Goal: Transaction & Acquisition: Purchase product/service

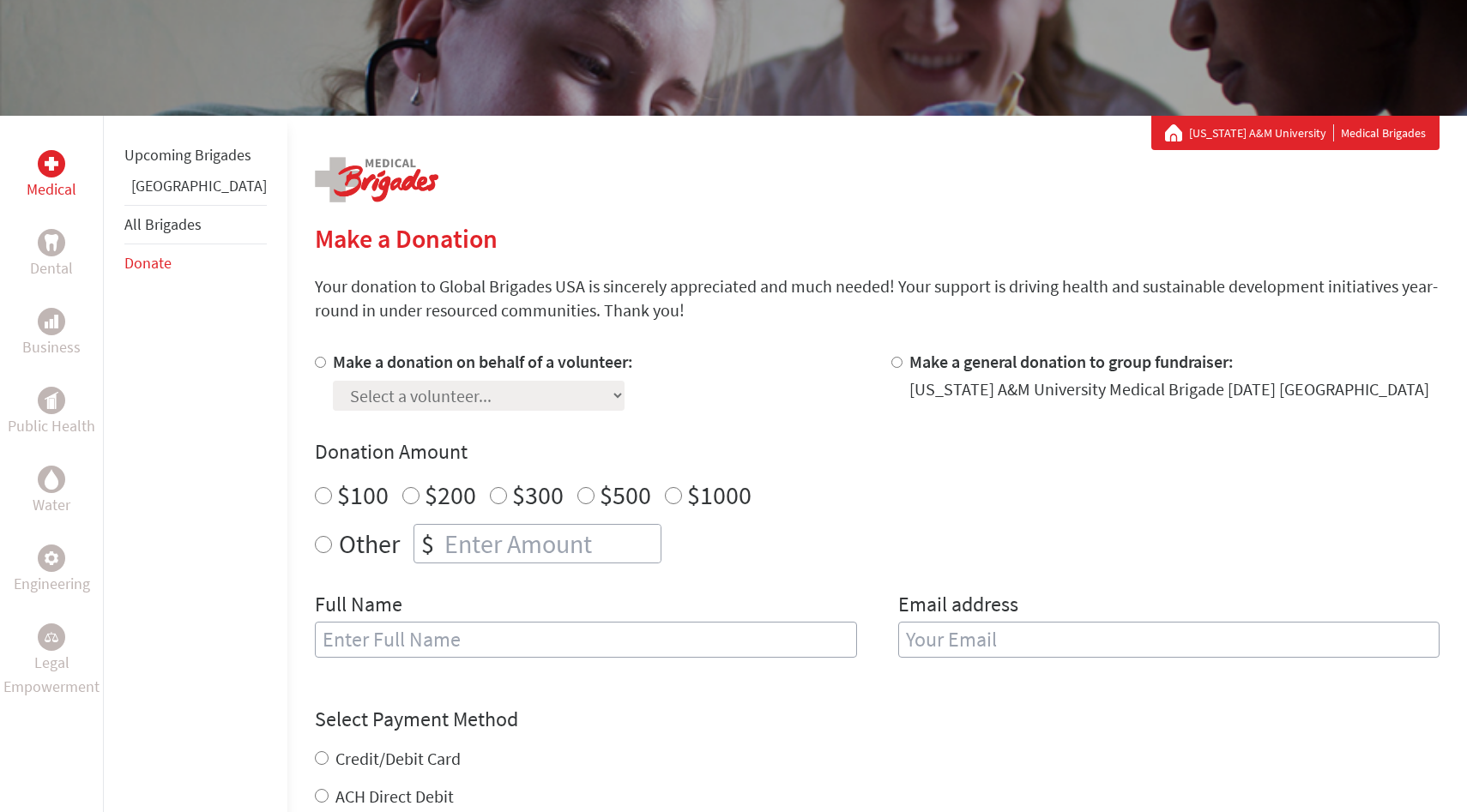
scroll to position [211, 0]
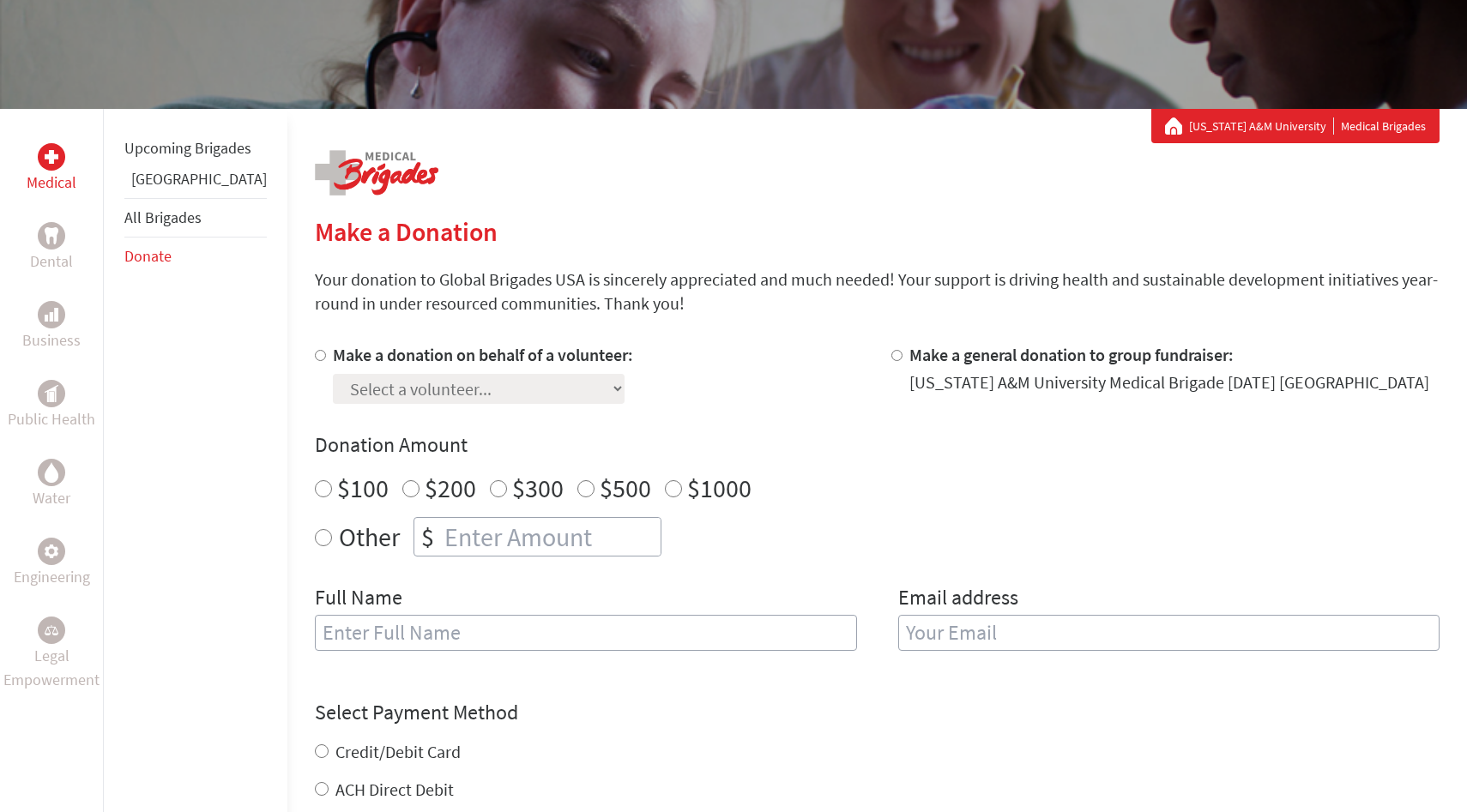
click at [314, 352] on input "Make a donation on behalf of a volunteer:" at bounding box center [320, 355] width 11 height 11
radio input "true"
click at [364, 389] on select "Select a volunteer... Aby [PERSON_NAME] Mantan [PERSON_NAME] [PERSON_NAME] [PER…" at bounding box center [478, 389] width 292 height 30
select select "E5720563-95A2-11F0-9E6E-42010A400005"
click at [333, 374] on select "Select a volunteer... Aby [PERSON_NAME] Mantan [PERSON_NAME] [PERSON_NAME] [PER…" at bounding box center [478, 389] width 292 height 30
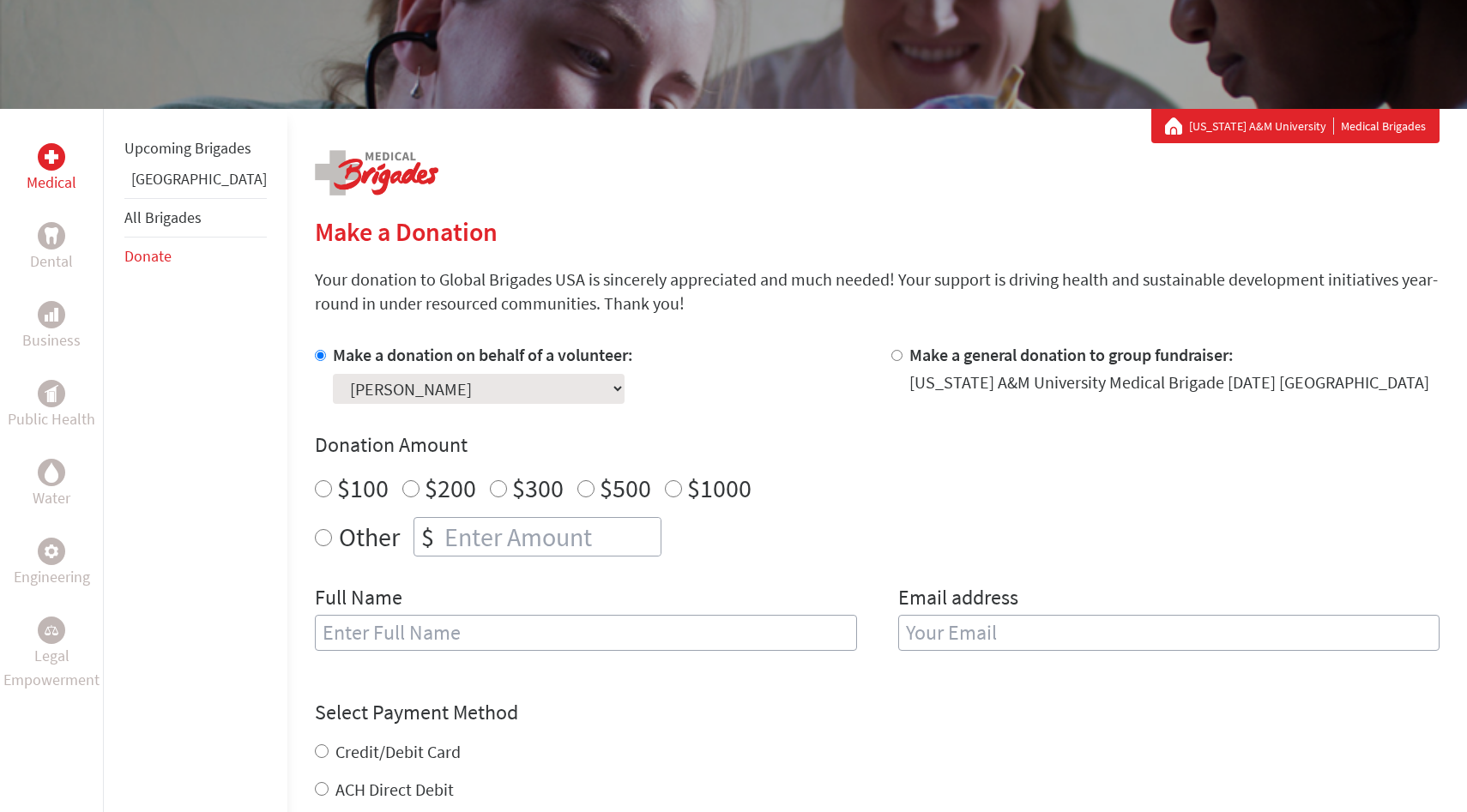
click at [566, 413] on div "Make a donation on behalf of a volunteer: Select a volunteer... Aby [PERSON_NAM…" at bounding box center [876, 507] width 1124 height 329
radio input "true"
click at [441, 538] on input "number" at bounding box center [550, 537] width 219 height 38
type input "250"
click at [797, 420] on div "Make a donation on behalf of a volunteer: Select a volunteer... Aby [PERSON_NAM…" at bounding box center [876, 507] width 1124 height 329
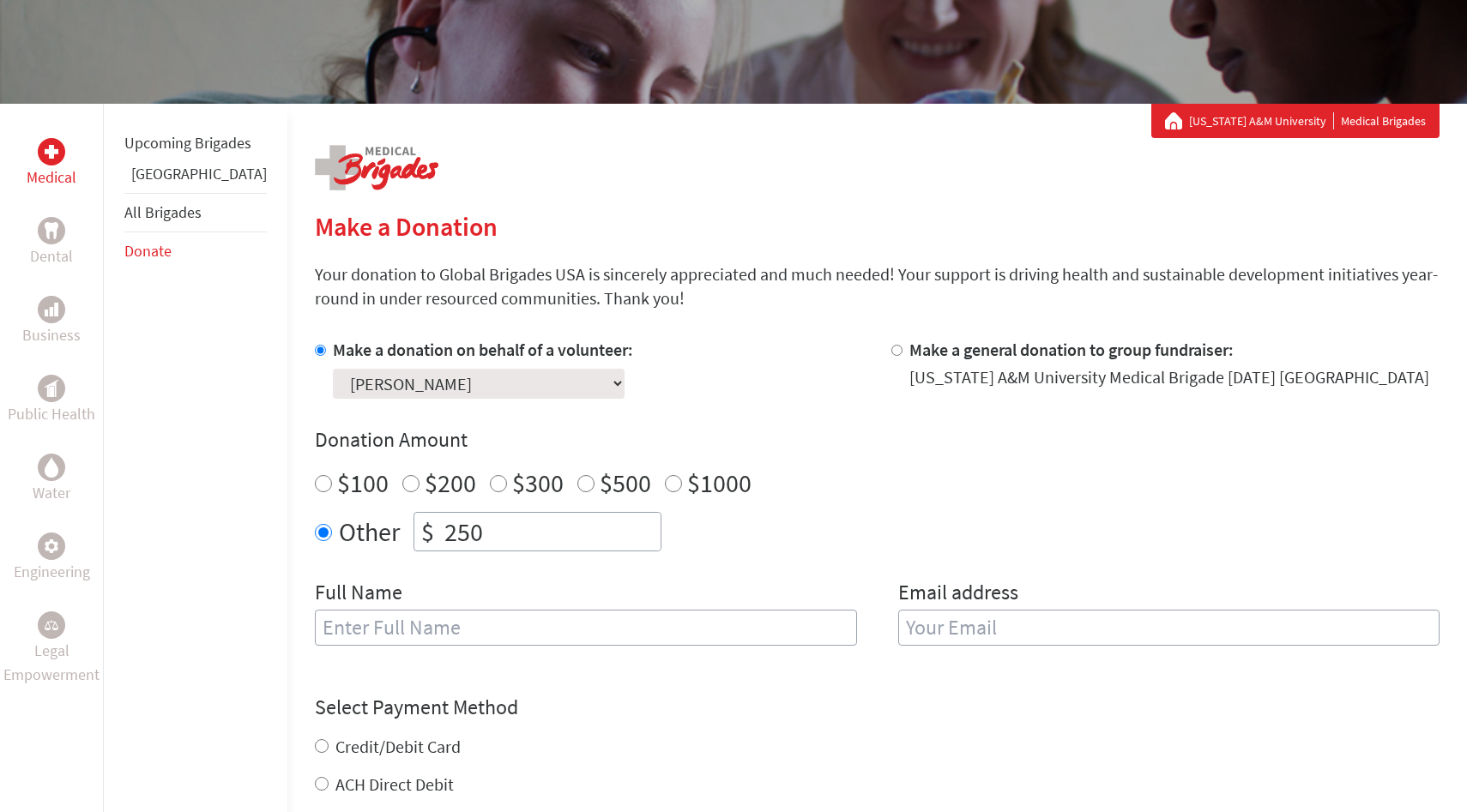
scroll to position [217, 0]
click at [891, 349] on input "Make a general donation to group fundraiser:" at bounding box center [897, 349] width 11 height 11
radio input "true"
click at [314, 349] on input "Make a donation on behalf of a volunteer:" at bounding box center [320, 349] width 11 height 11
radio input "true"
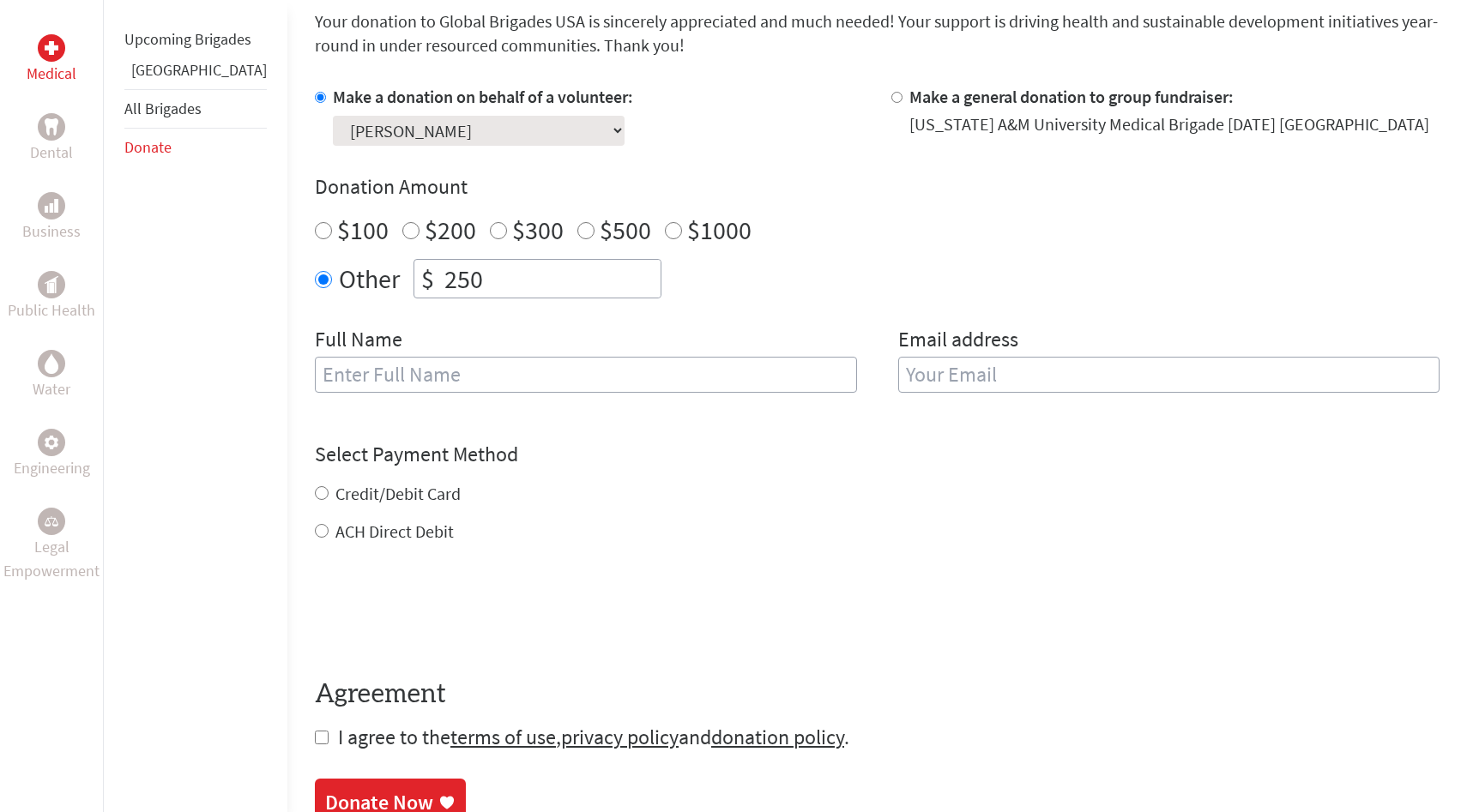
scroll to position [473, 0]
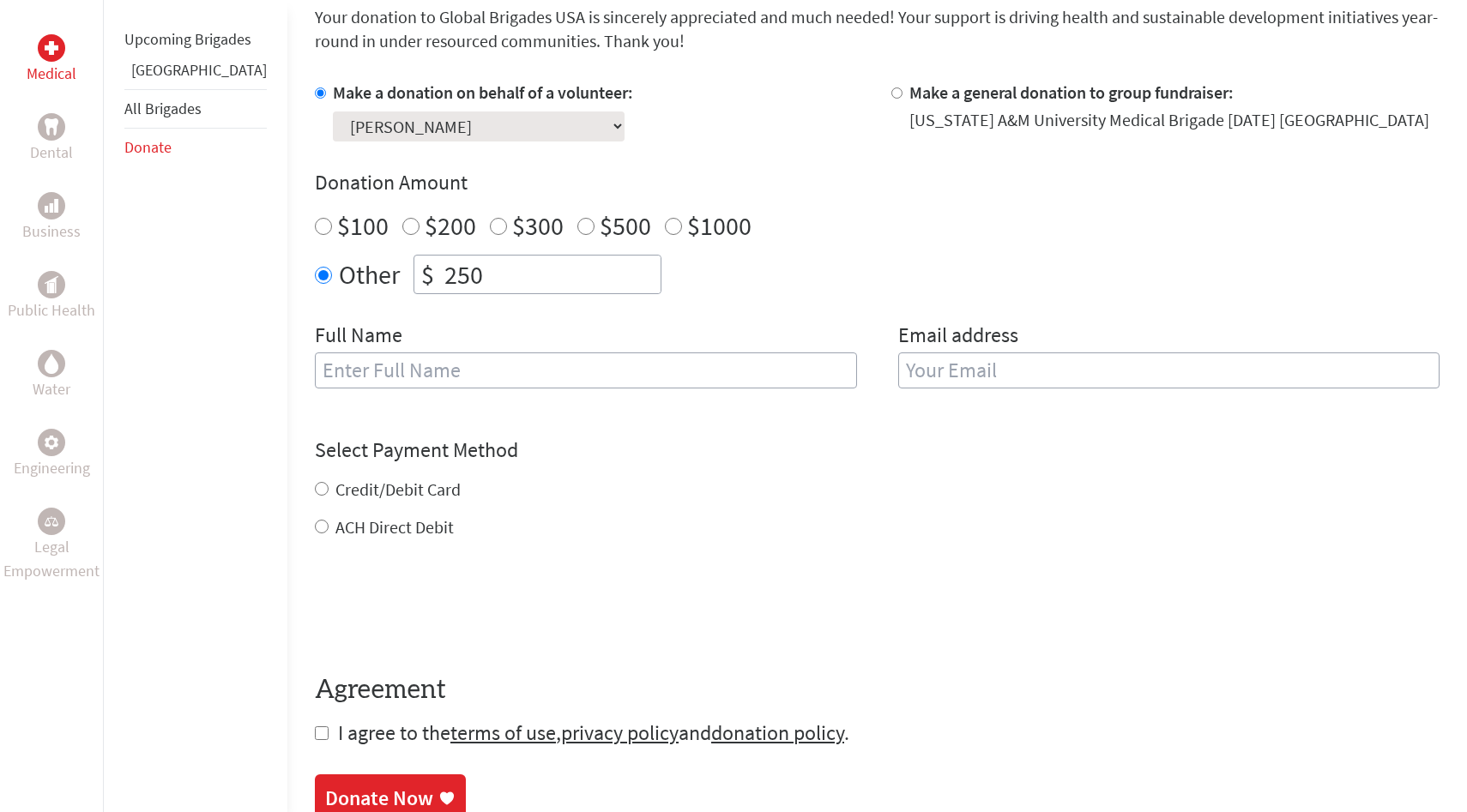
click at [591, 368] on input "text" at bounding box center [585, 370] width 543 height 36
drag, startPoint x: 481, startPoint y: 384, endPoint x: 337, endPoint y: 374, distance: 144.3
click at [337, 374] on input "[PERSON_NAME] [PERSON_NAME]" at bounding box center [585, 370] width 543 height 36
click at [1024, 366] on input "email" at bounding box center [1169, 370] width 543 height 36
click at [692, 384] on input "[PERSON_NAME]" at bounding box center [585, 370] width 543 height 36
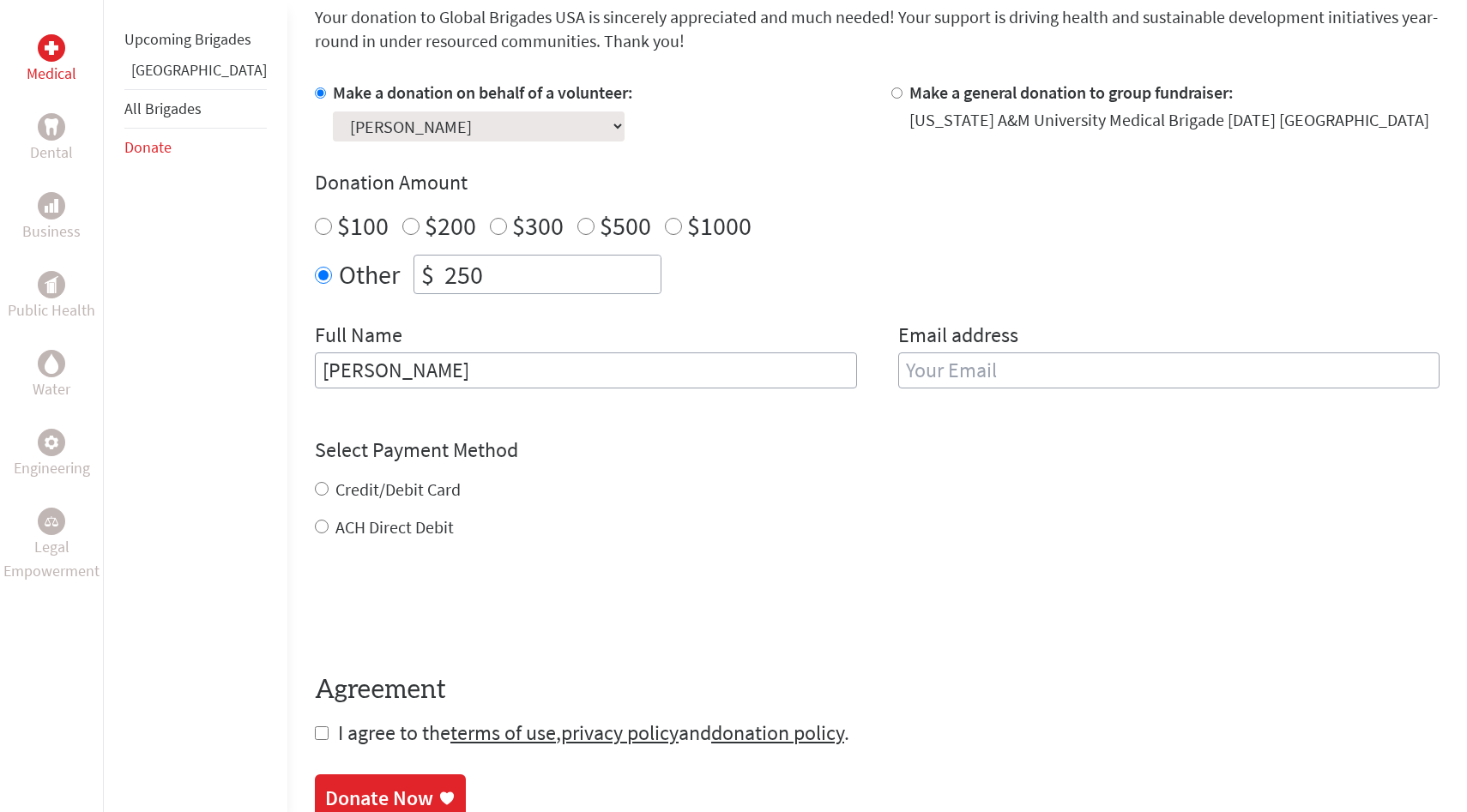
type input "[PERSON_NAME]"
click at [314, 486] on input "Credit/Debit Card" at bounding box center [321, 488] width 13 height 13
radio input "true"
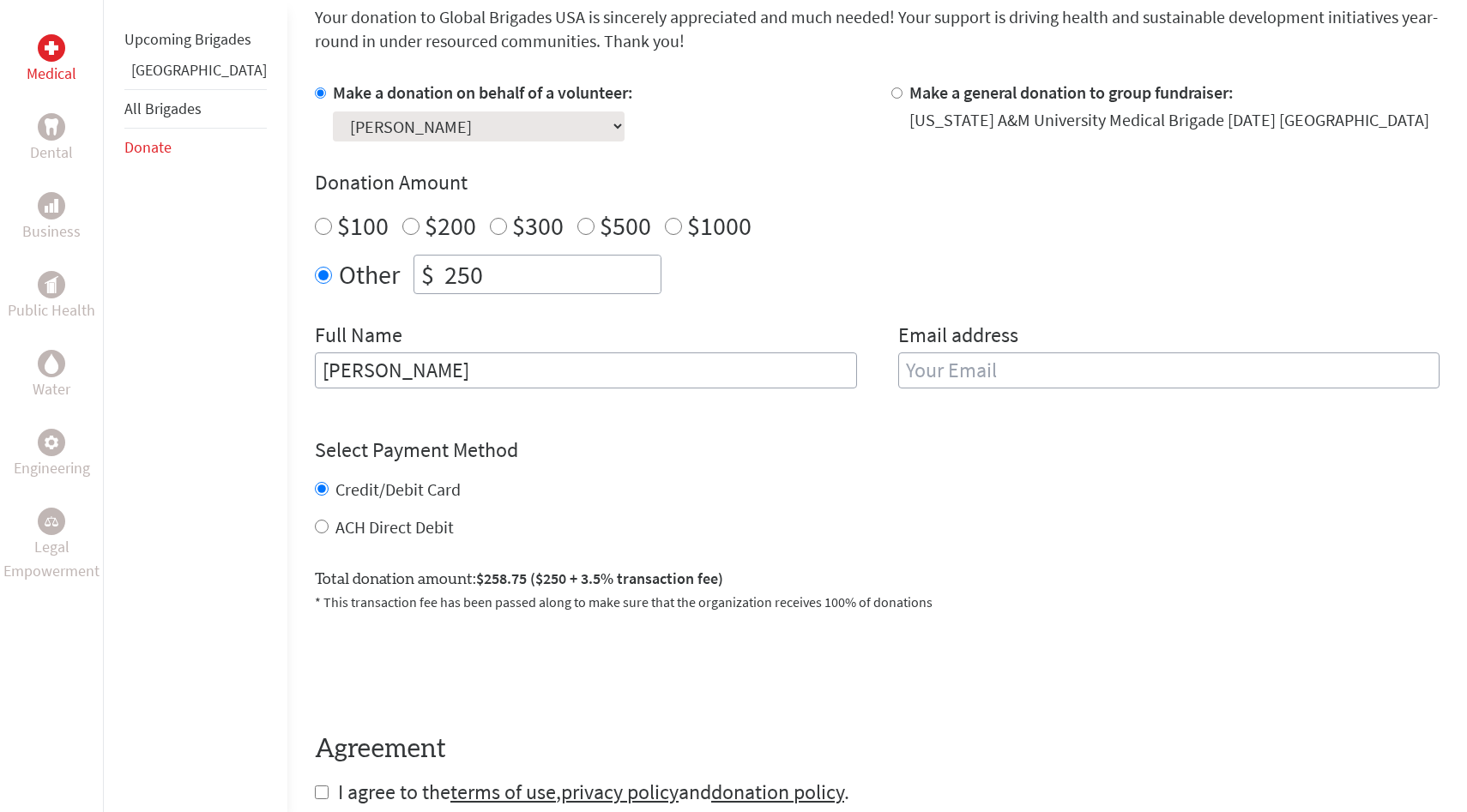
click at [945, 376] on input "email" at bounding box center [1169, 370] width 543 height 36
type input "[EMAIL_ADDRESS][DOMAIN_NAME]"
click at [936, 417] on form "Make a donation on behalf of a volunteer: Select a volunteer... Aby [PERSON_NAM…" at bounding box center [876, 444] width 1124 height 726
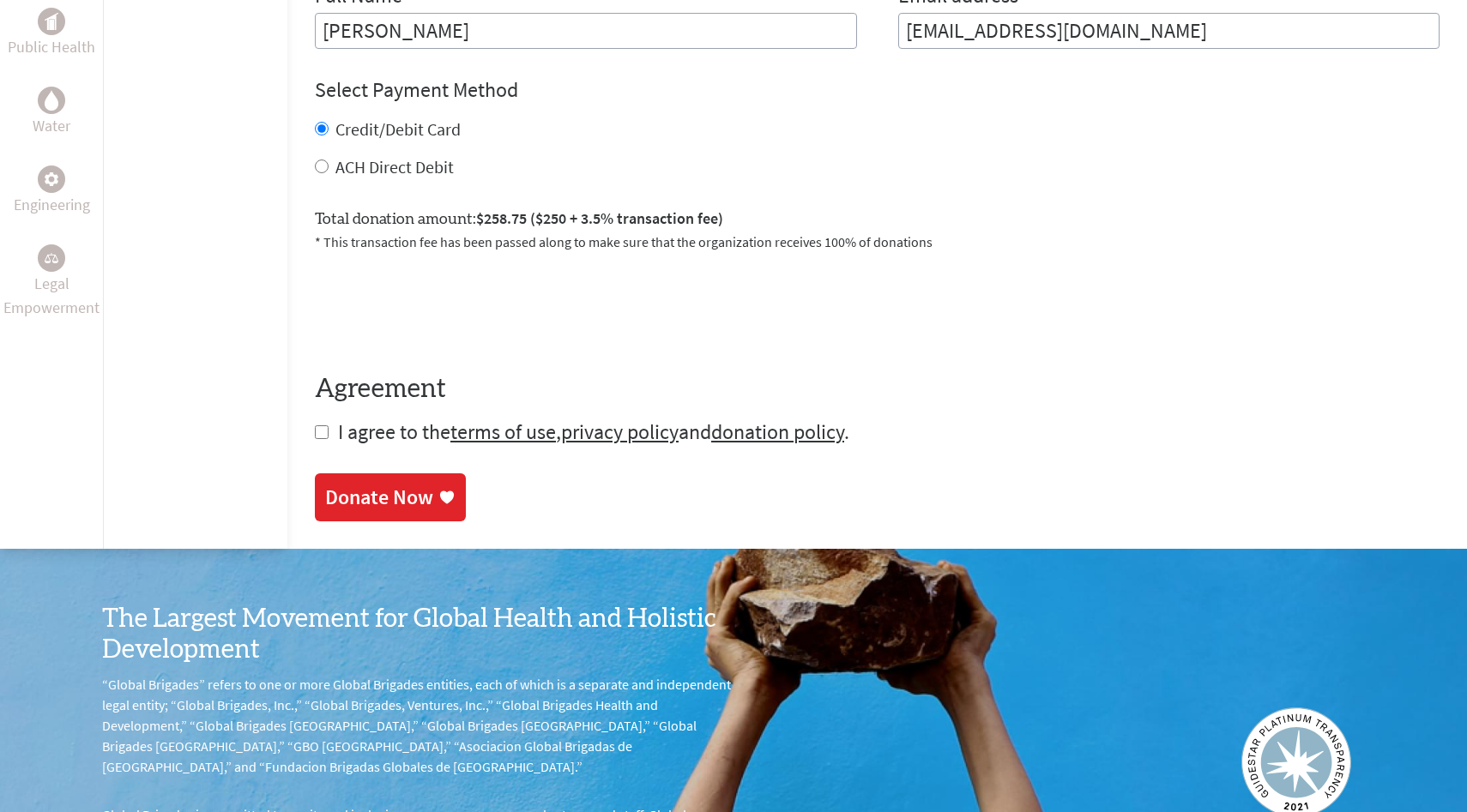
scroll to position [821, 0]
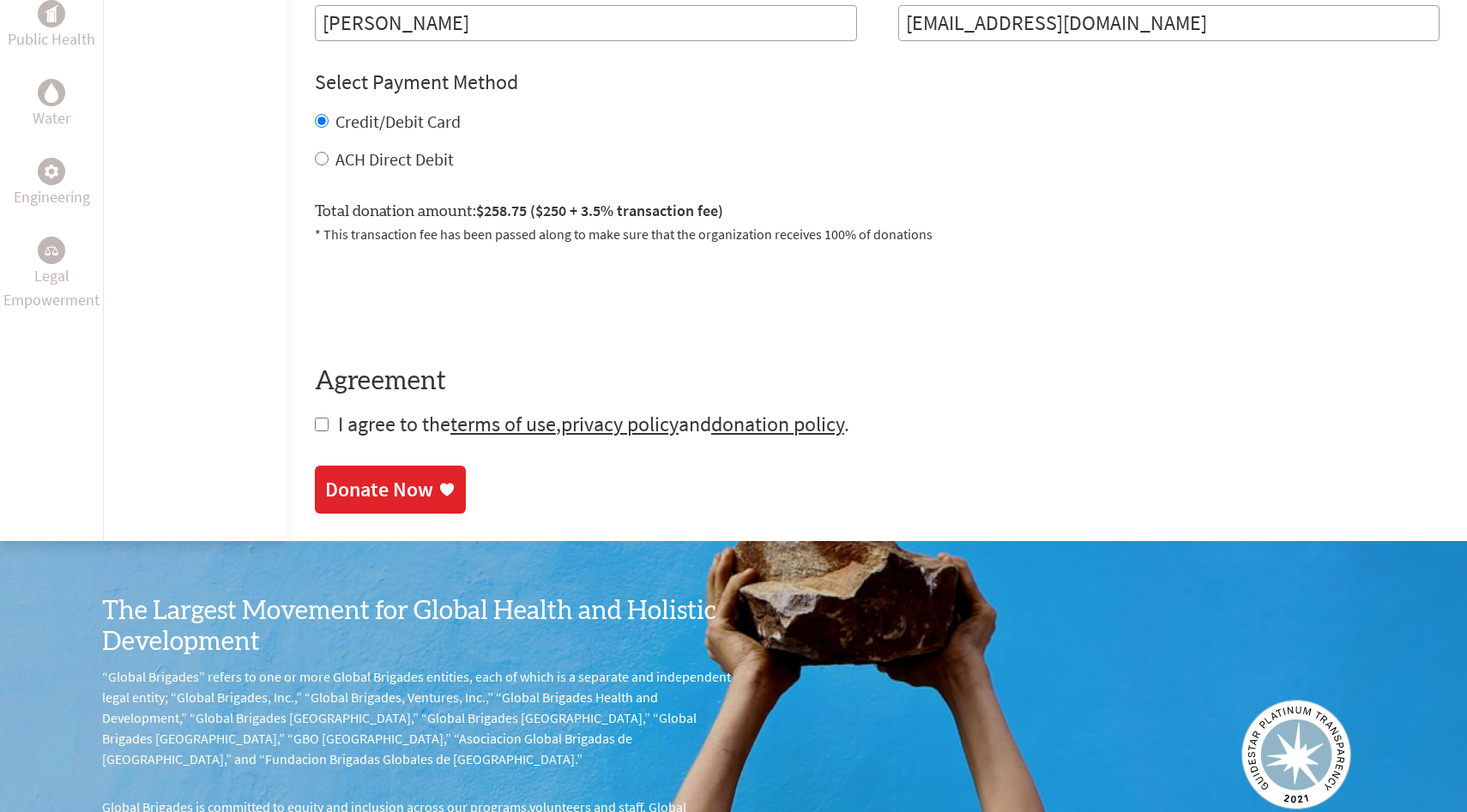
click at [314, 420] on input "checkbox" at bounding box center [321, 425] width 13 height 13
checkbox input "true"
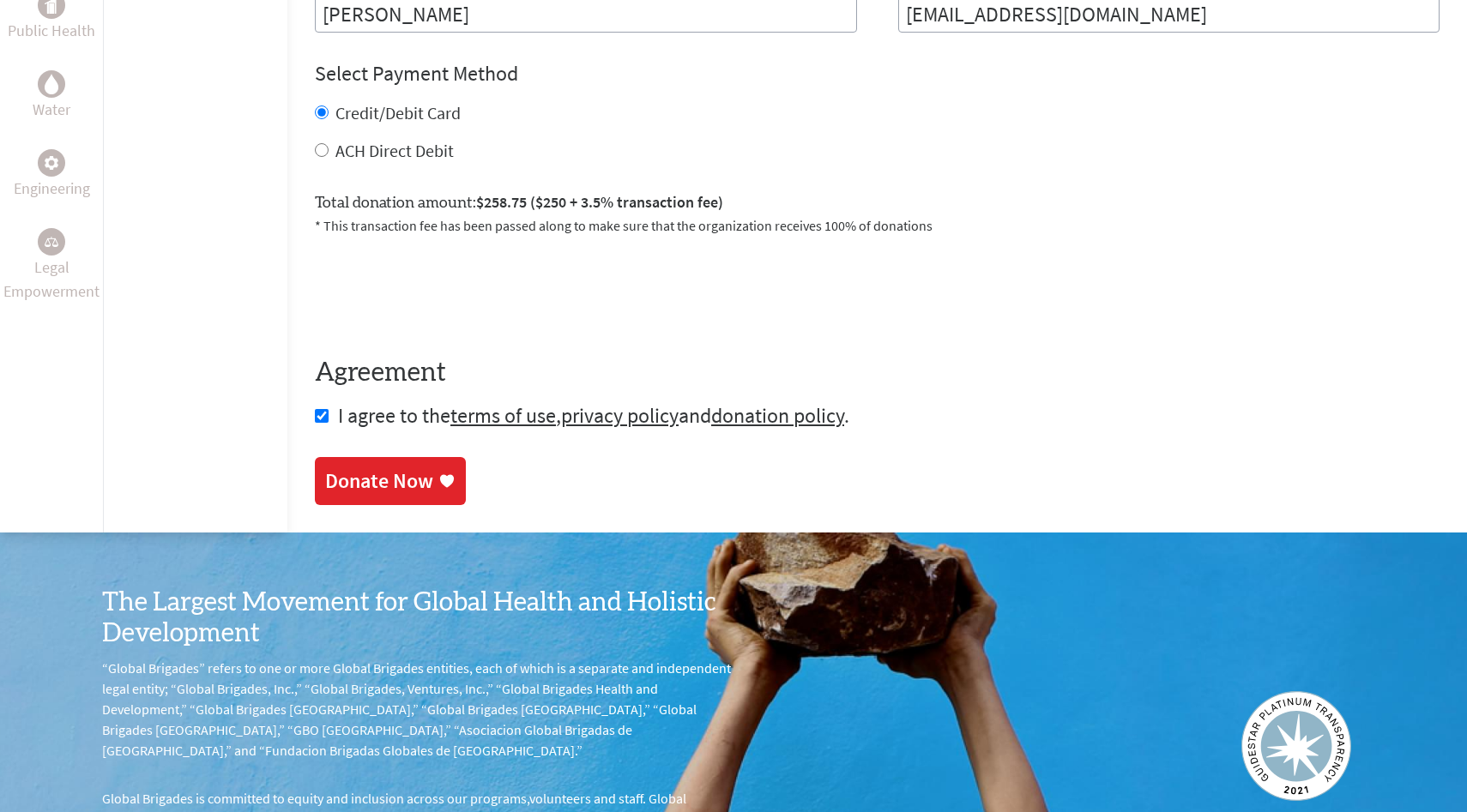
scroll to position [830, 0]
click at [353, 481] on div "Donate Now" at bounding box center [379, 482] width 108 height 28
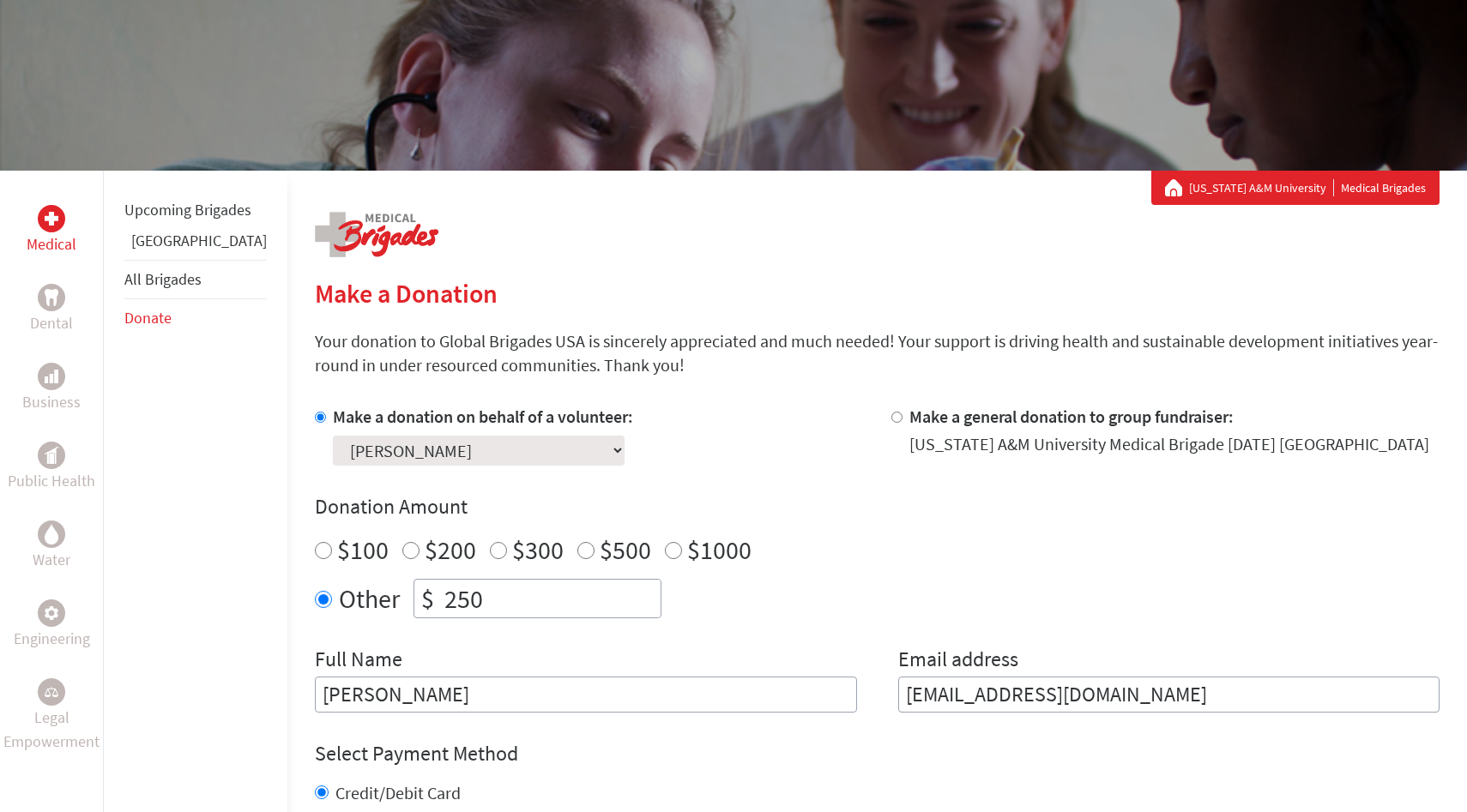
scroll to position [176, 0]
